Goal: Information Seeking & Learning: Learn about a topic

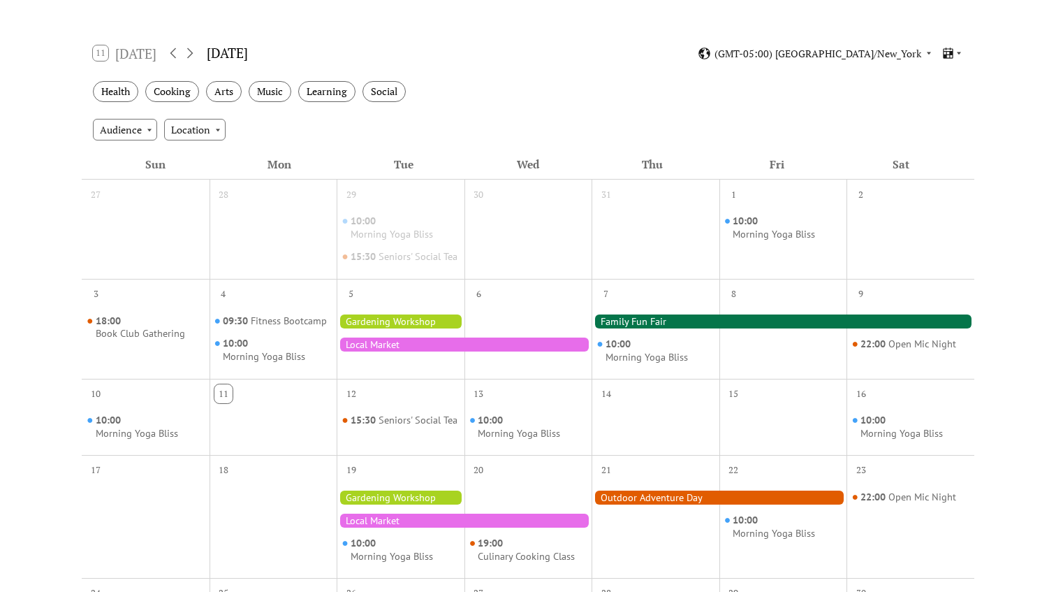
scroll to position [201, 0]
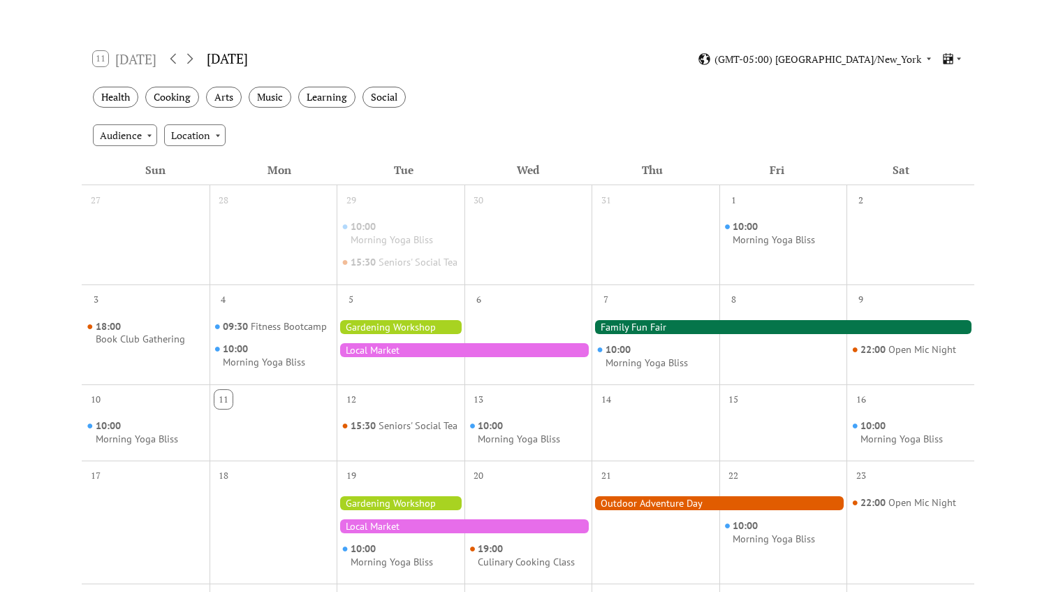
click at [176, 98] on div "Cooking" at bounding box center [172, 98] width 54 height 22
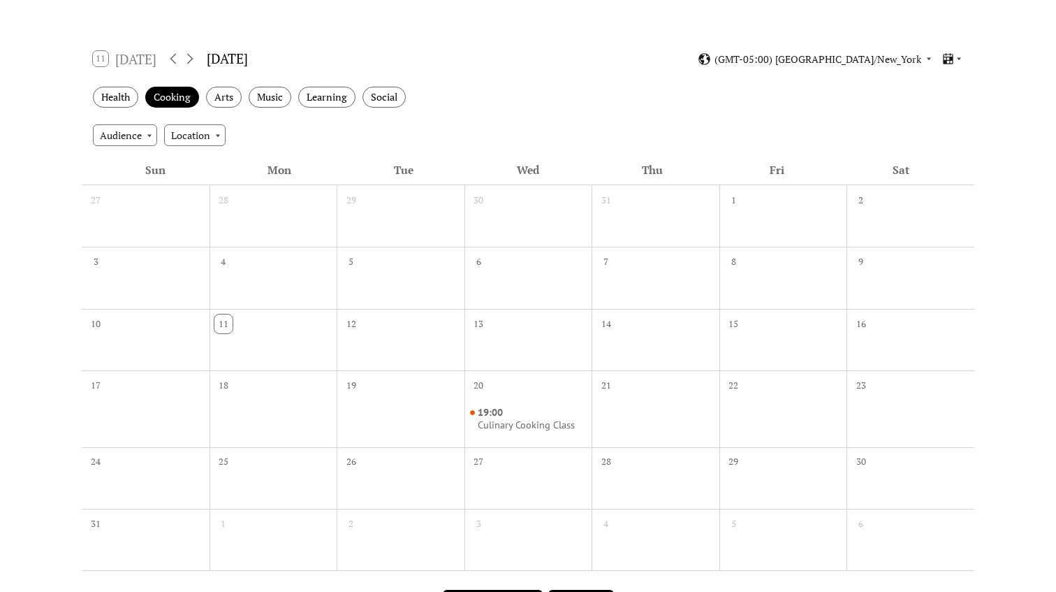
drag, startPoint x: 643, startPoint y: 106, endPoint x: 245, endPoint y: 94, distance: 397.7
click at [245, 94] on div "Health Cooking Arts Music Learning Social" at bounding box center [528, 97] width 893 height 38
click at [233, 94] on div "Arts" at bounding box center [224, 98] width 36 height 22
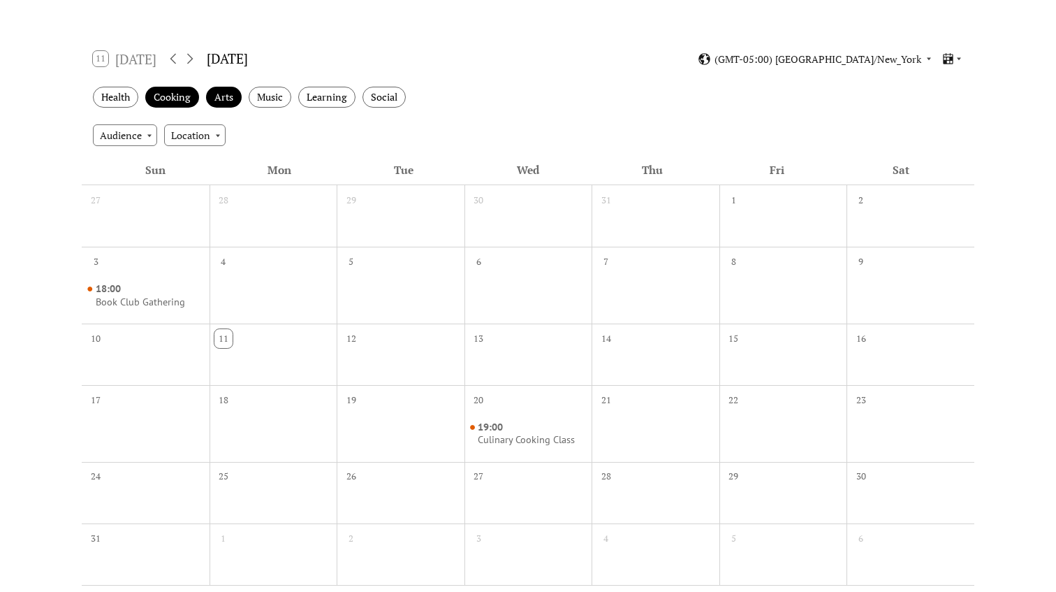
click at [278, 94] on div "Music" at bounding box center [270, 98] width 43 height 22
drag, startPoint x: 245, startPoint y: 94, endPoint x: 339, endPoint y: 95, distance: 93.6
click at [339, 95] on div "Learning" at bounding box center [326, 98] width 57 height 22
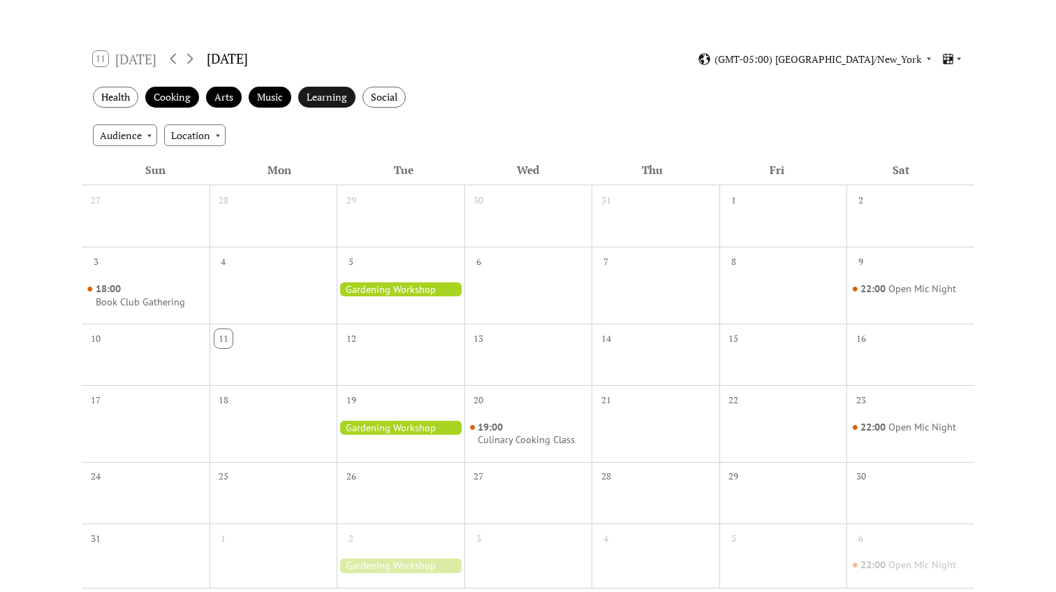
click at [391, 93] on div "Social" at bounding box center [384, 98] width 43 height 22
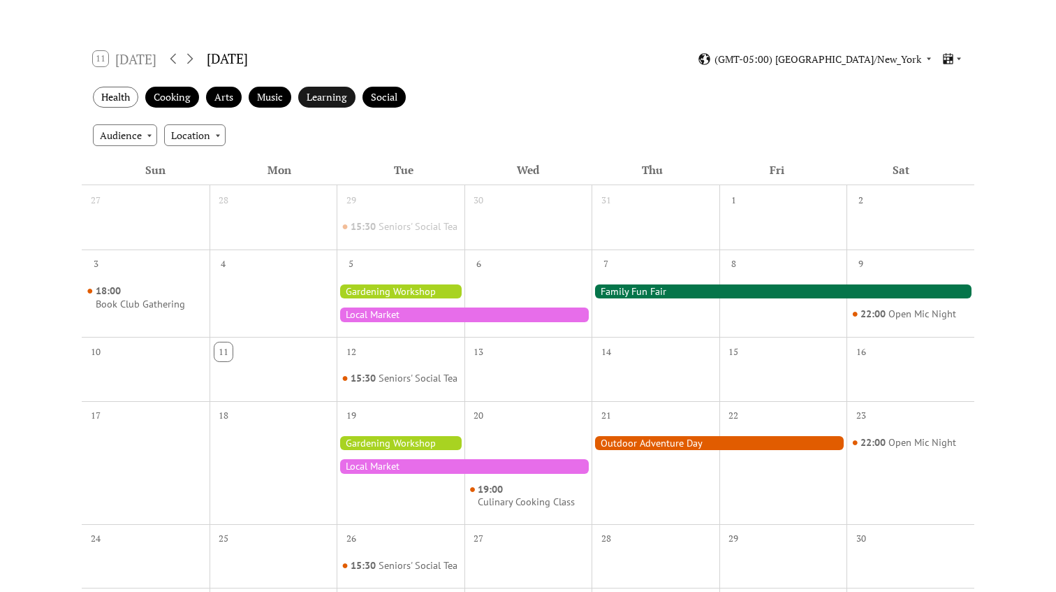
click at [329, 101] on div "Learning" at bounding box center [326, 98] width 57 height 22
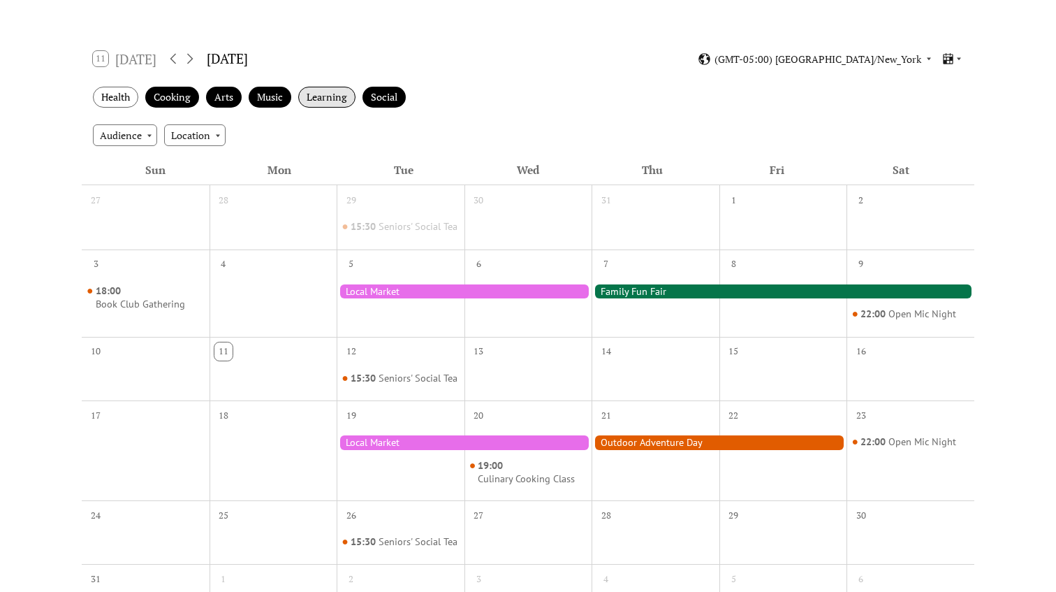
click at [270, 95] on div "Music" at bounding box center [270, 98] width 43 height 22
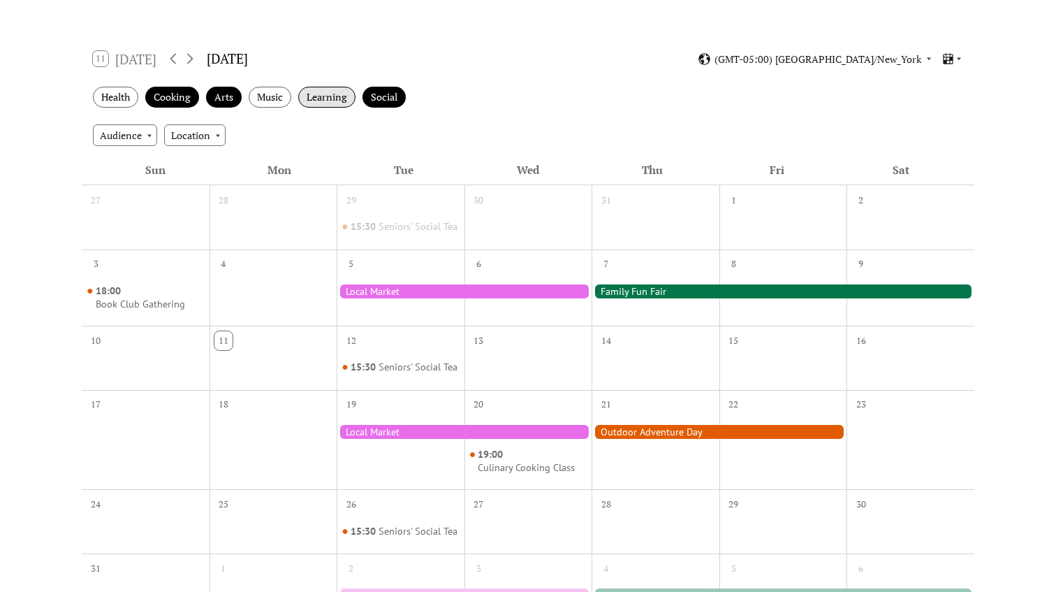
click at [216, 100] on div "Arts" at bounding box center [224, 98] width 36 height 22
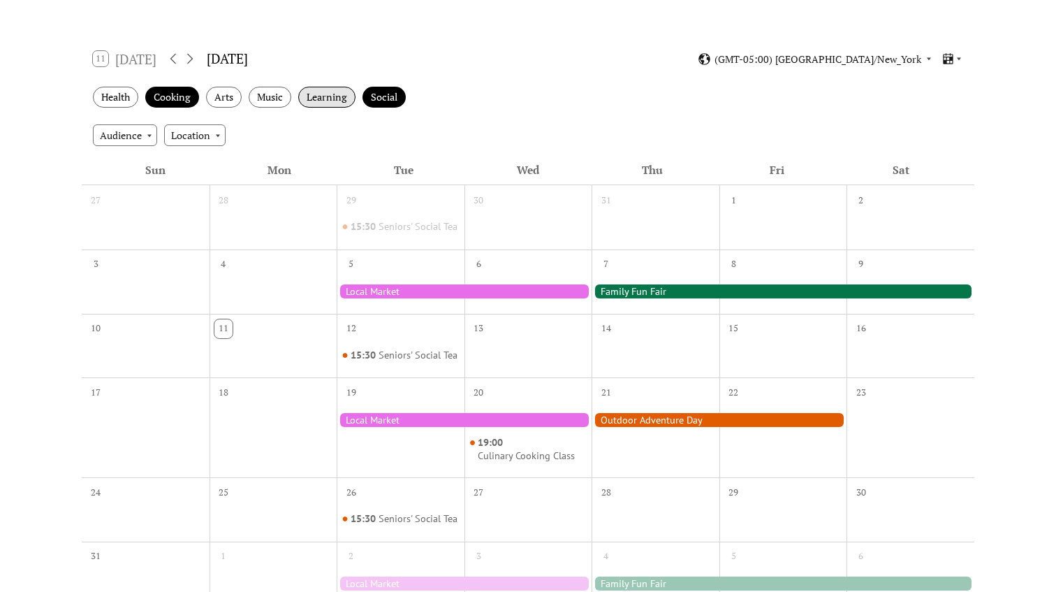
click at [178, 98] on div "Cooking" at bounding box center [172, 98] width 54 height 22
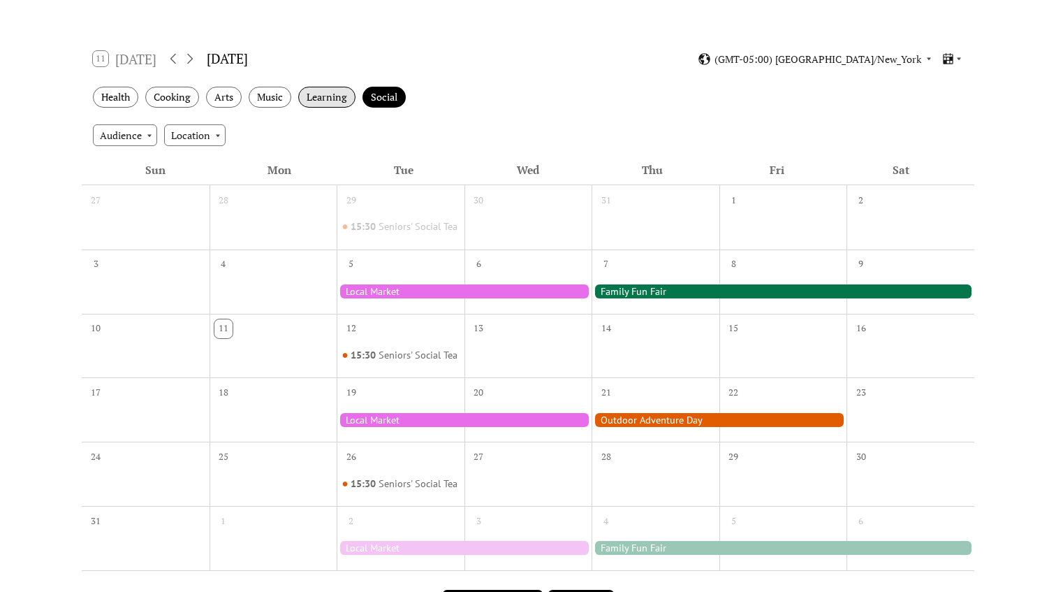
click at [379, 102] on div "Social" at bounding box center [384, 98] width 43 height 22
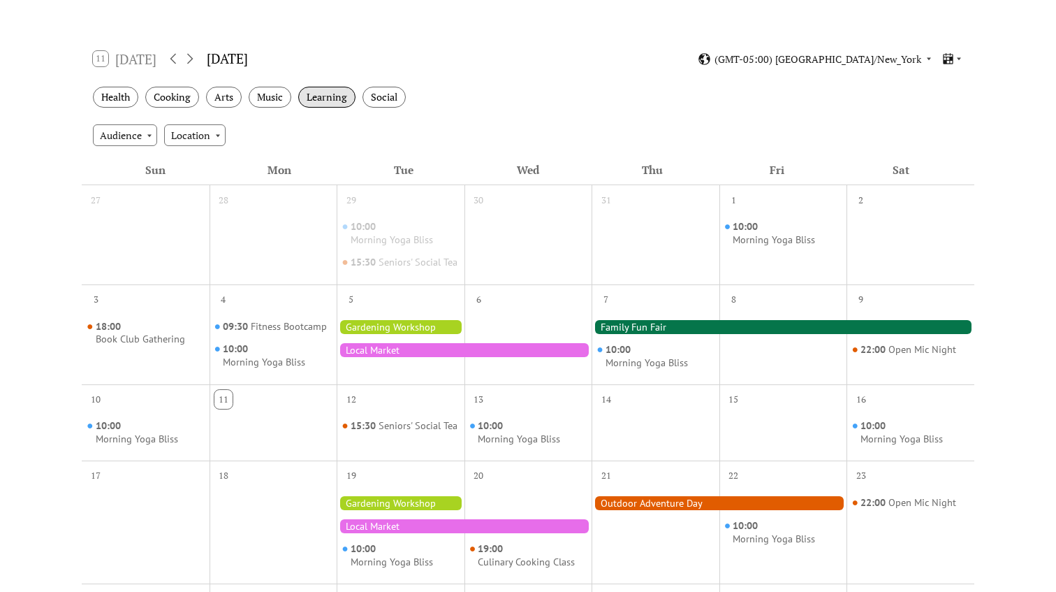
click at [133, 97] on div "Health" at bounding box center [115, 98] width 45 height 22
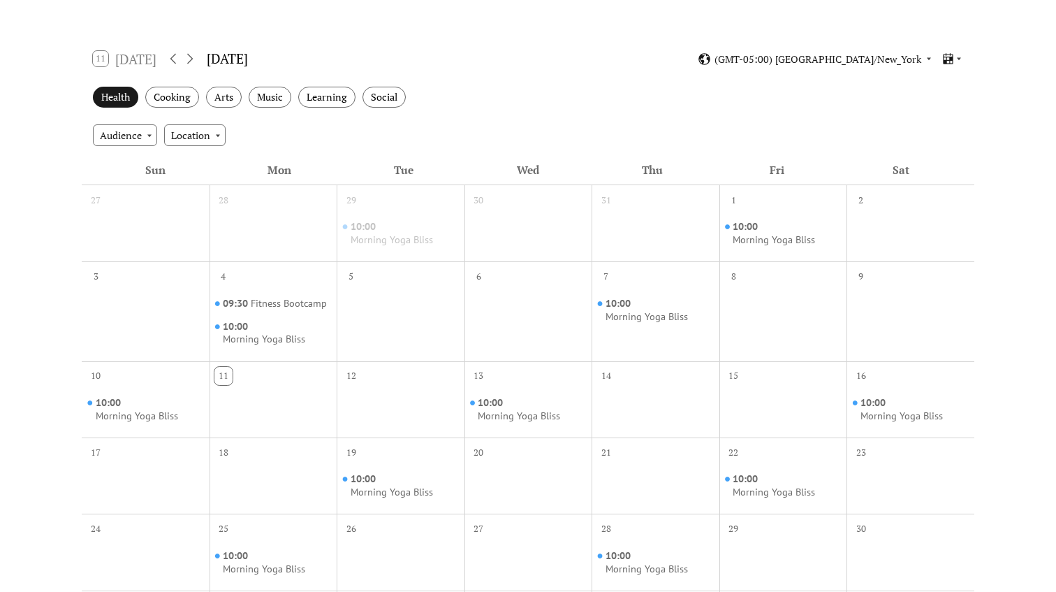
drag, startPoint x: 339, startPoint y: 95, endPoint x: 122, endPoint y: 97, distance: 217.3
click at [122, 97] on div "Health" at bounding box center [115, 98] width 45 height 22
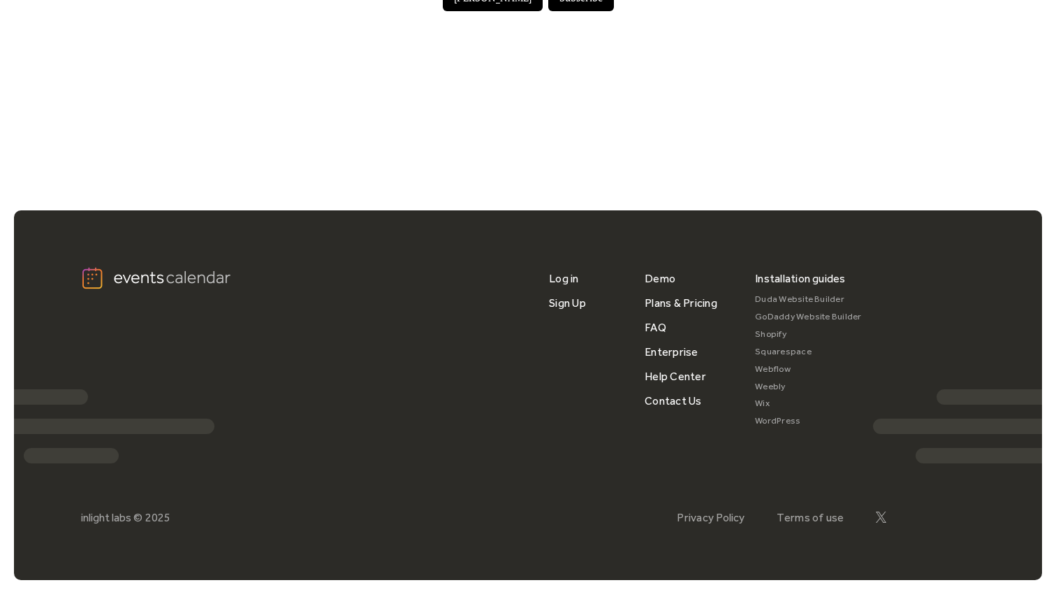
scroll to position [1019, 0]
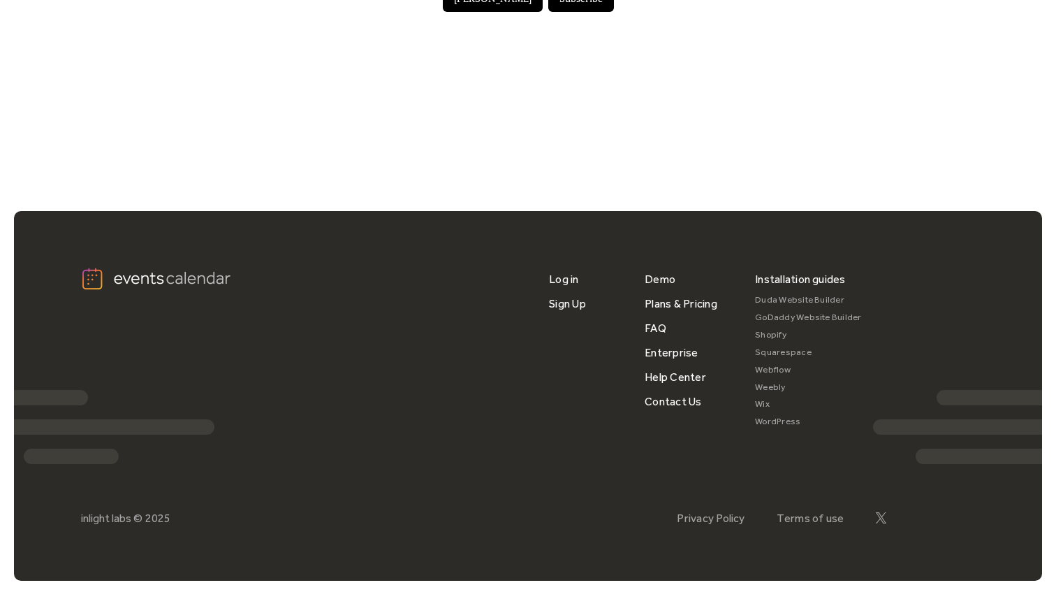
click at [662, 309] on link "Plans & Pricing" at bounding box center [681, 303] width 73 height 24
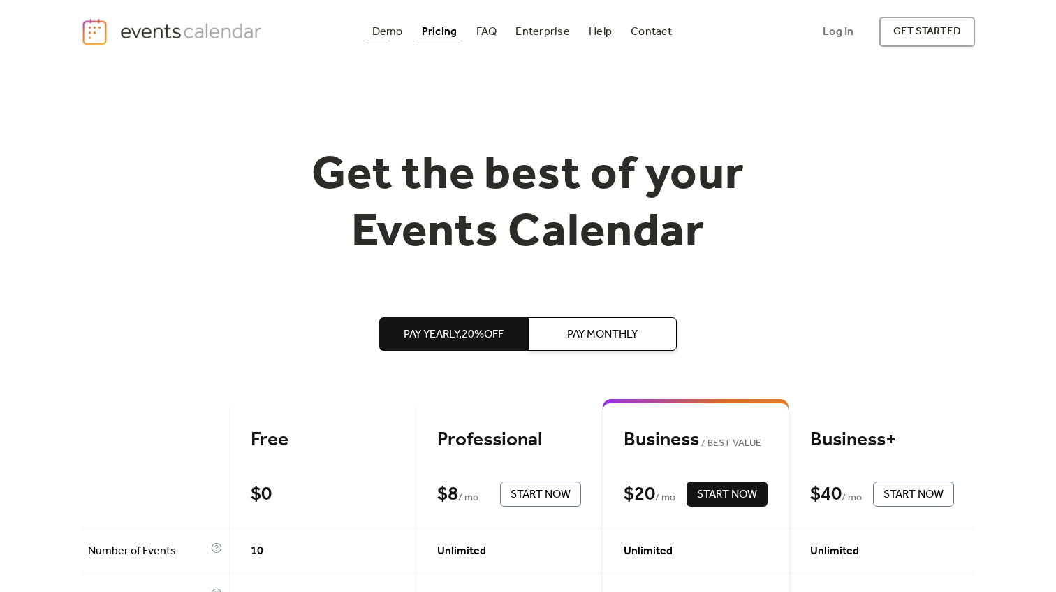
click at [397, 30] on div "Demo" at bounding box center [387, 32] width 31 height 8
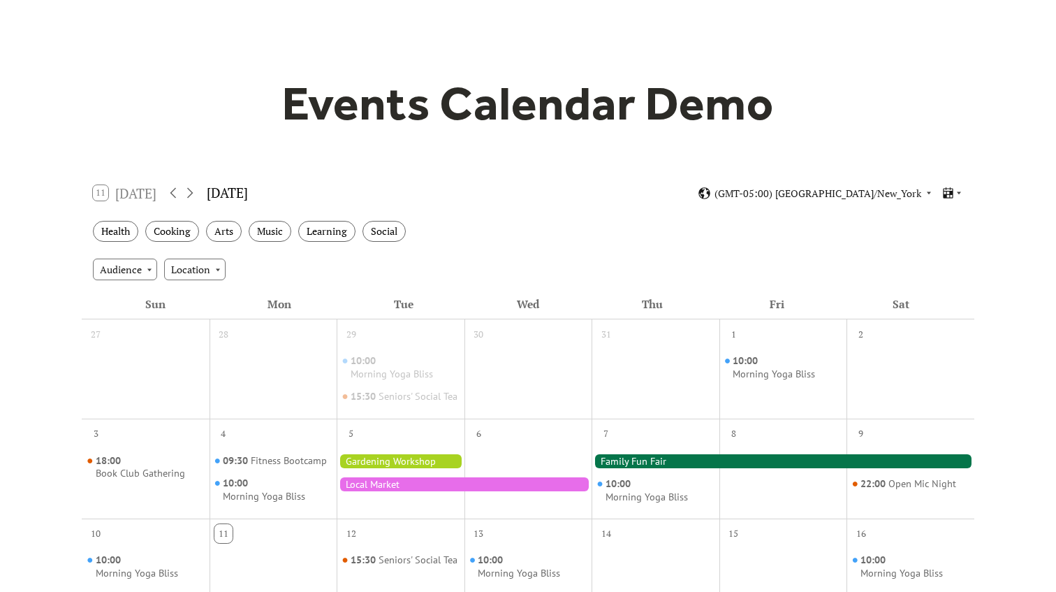
scroll to position [104, 0]
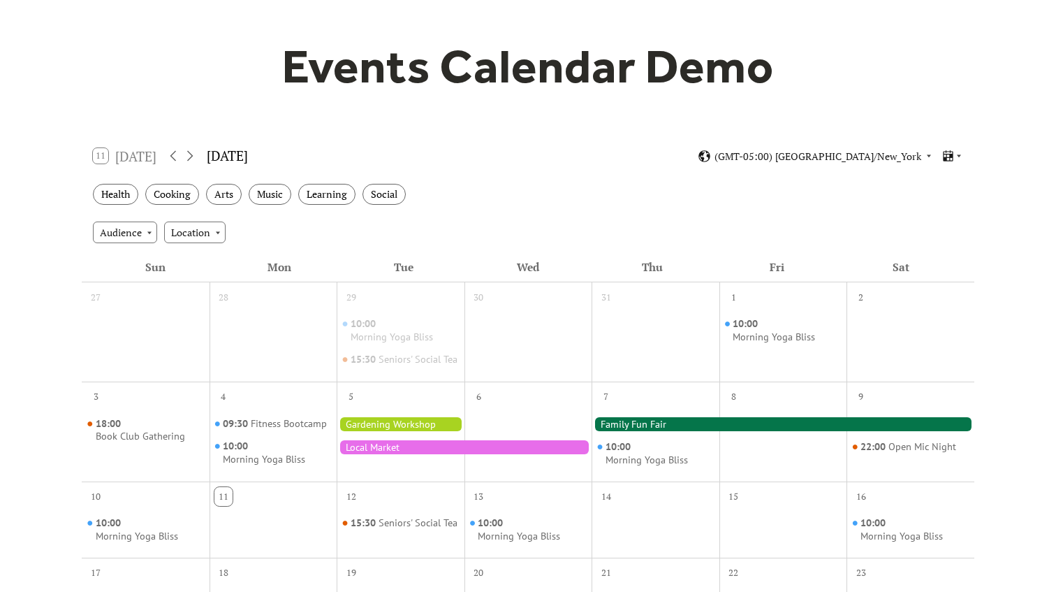
click at [393, 453] on div at bounding box center [464, 447] width 255 height 14
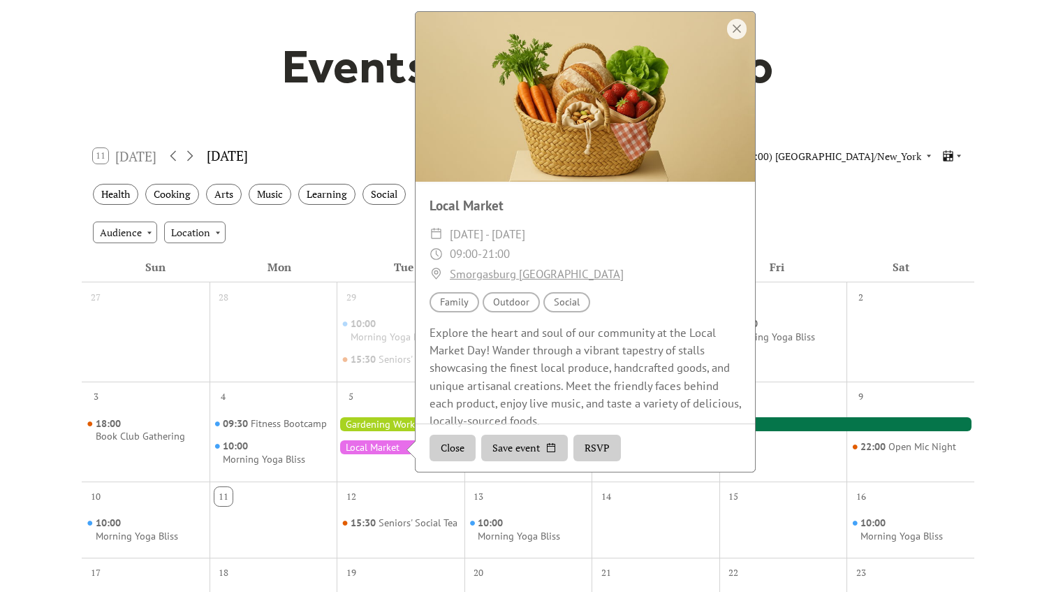
click at [377, 430] on div at bounding box center [401, 424] width 128 height 14
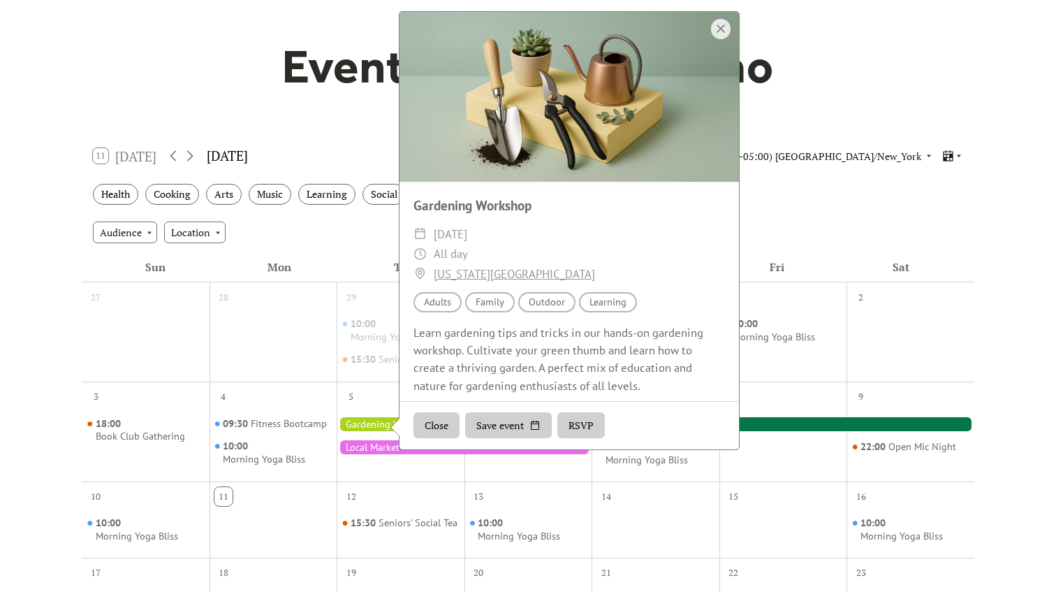
drag, startPoint x: 0, startPoint y: 0, endPoint x: 804, endPoint y: 437, distance: 915.3
click at [804, 431] on div at bounding box center [783, 424] width 383 height 14
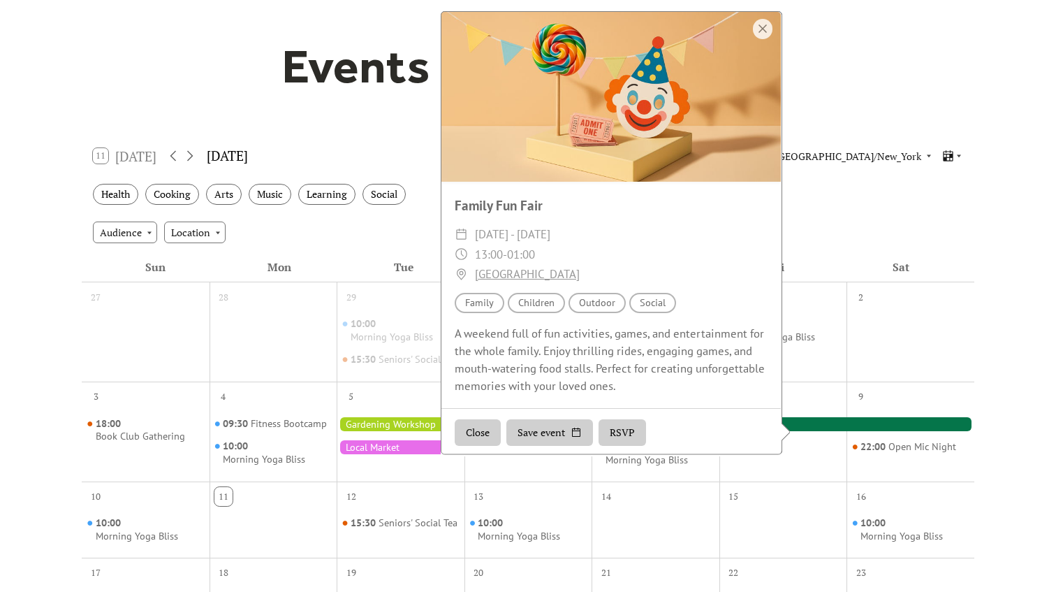
click at [685, 481] on div "7 10:00 Morning Yoga Bliss" at bounding box center [656, 431] width 128 height 100
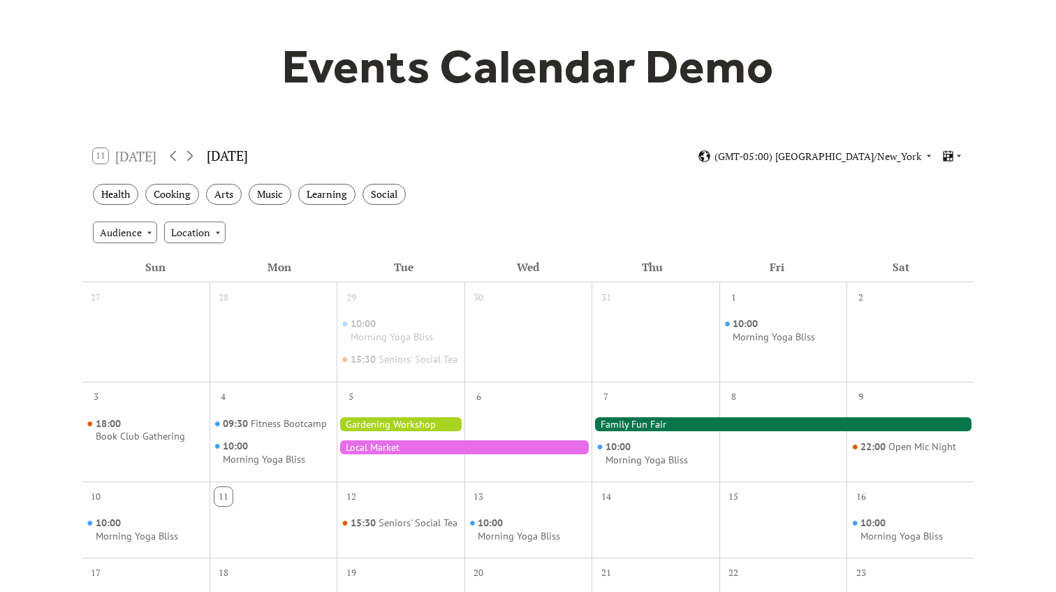
click at [629, 431] on div at bounding box center [783, 424] width 383 height 14
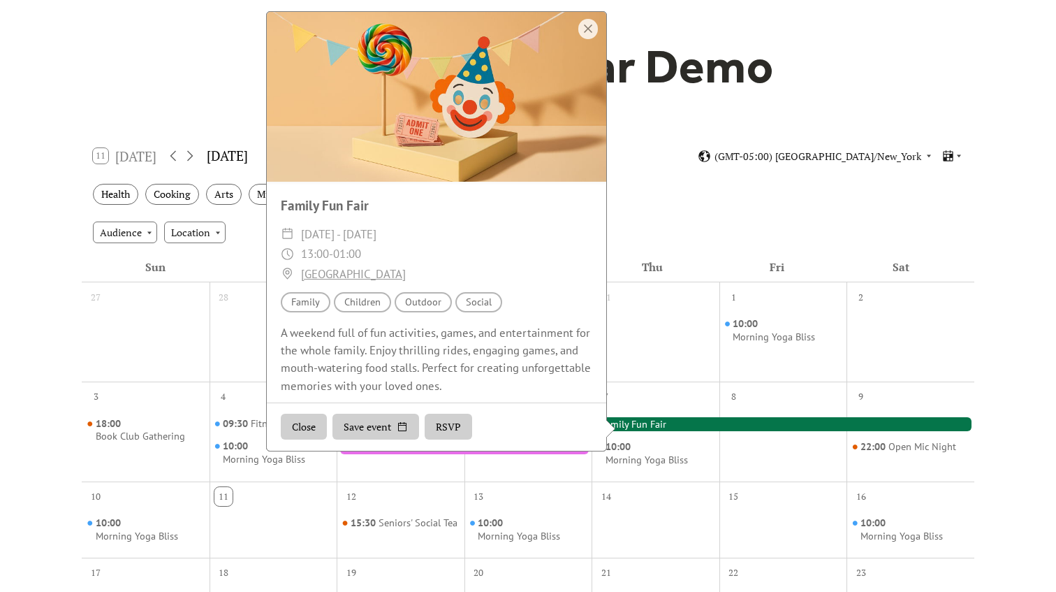
drag, startPoint x: 804, startPoint y: 437, endPoint x: 659, endPoint y: 188, distance: 288.3
click at [659, 188] on div "Health Cooking Arts Music Learning Social" at bounding box center [528, 194] width 893 height 38
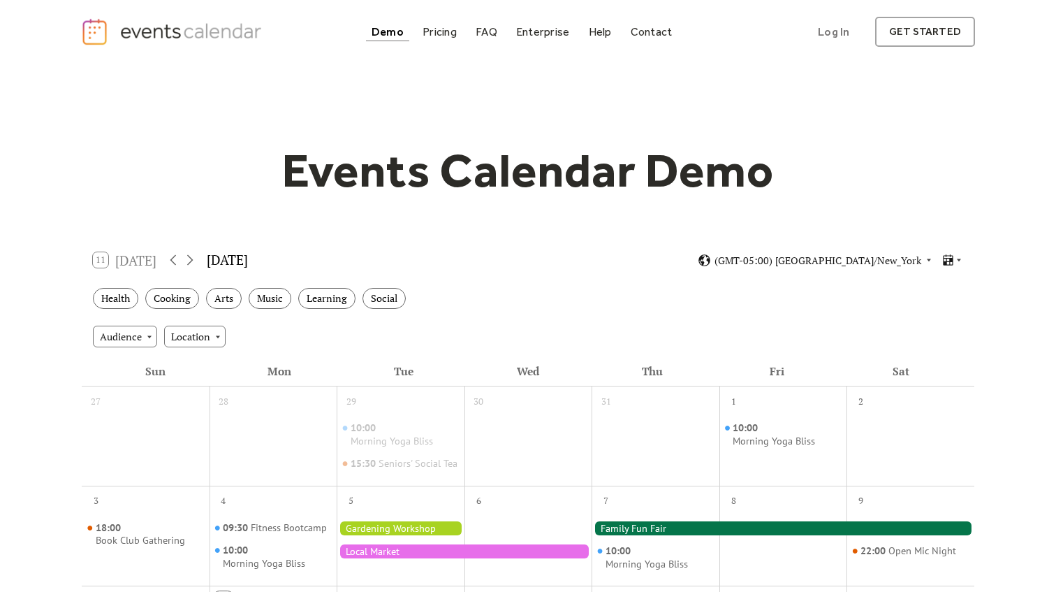
scroll to position [0, 0]
click at [442, 39] on link "Pricing" at bounding box center [439, 31] width 45 height 19
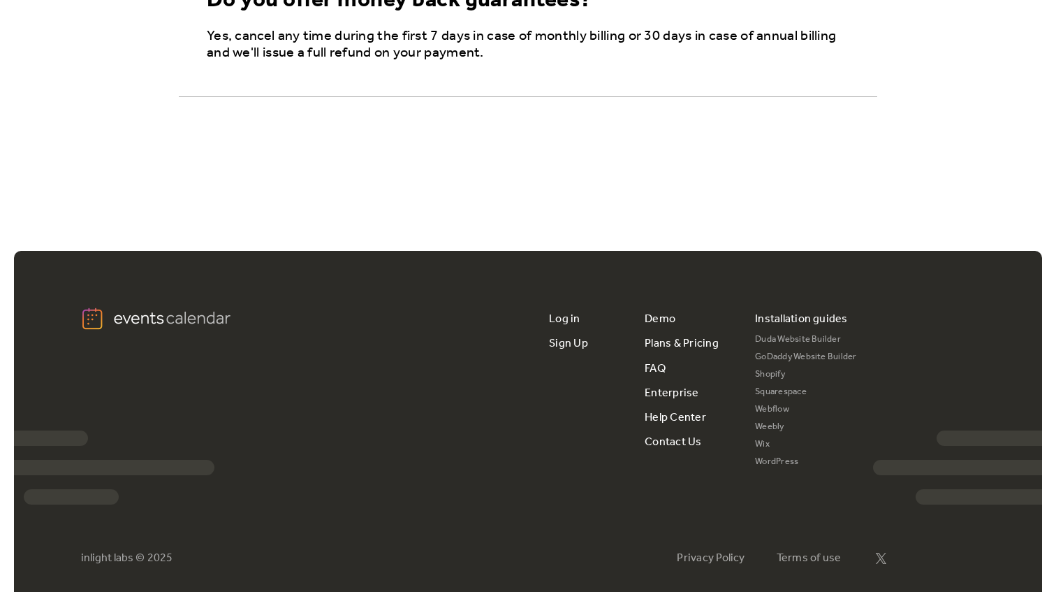
scroll to position [2591, 0]
click at [758, 384] on link "Squarespace" at bounding box center [806, 392] width 102 height 17
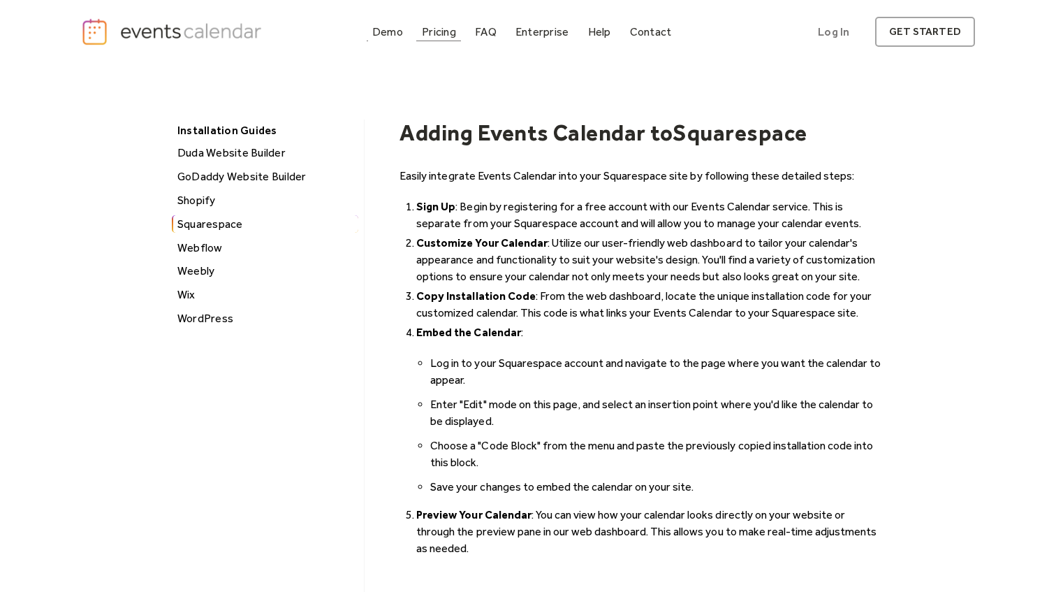
click at [437, 36] on div "Pricing" at bounding box center [439, 32] width 34 height 8
